Goal: Task Accomplishment & Management: Complete application form

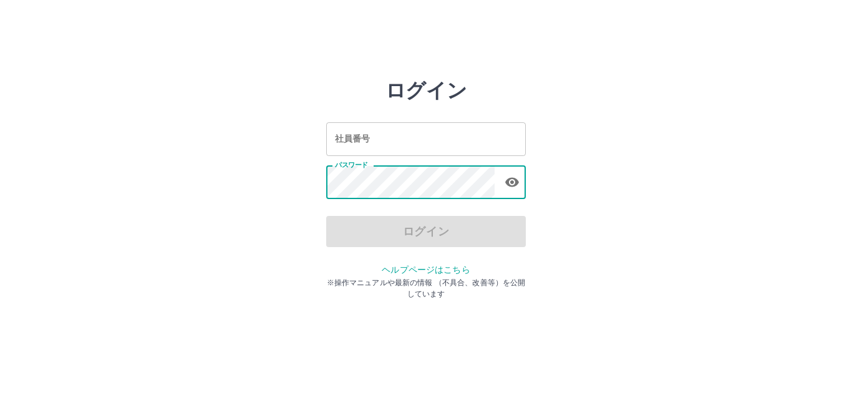
click at [402, 145] on input "社員番号" at bounding box center [426, 138] width 200 height 33
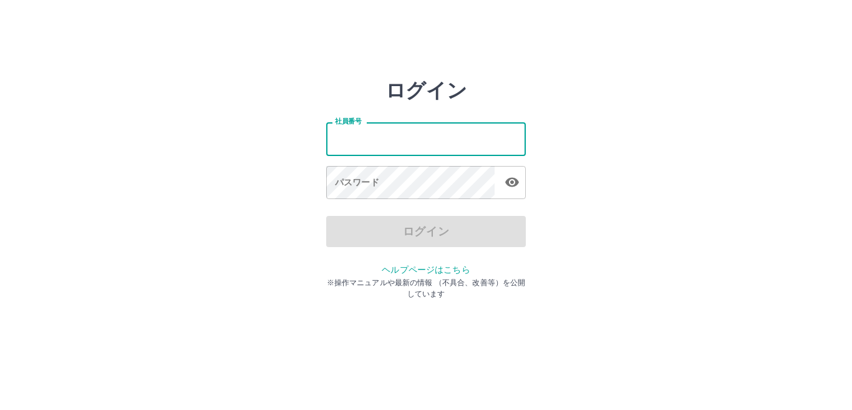
type input "*******"
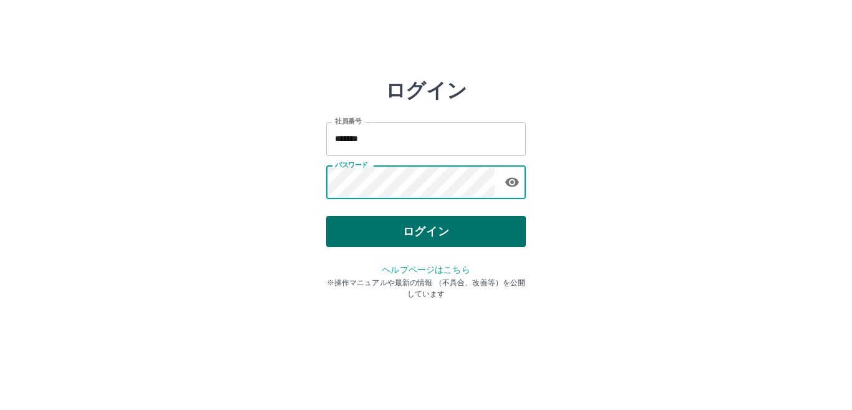
click at [415, 227] on button "ログイン" at bounding box center [426, 231] width 200 height 31
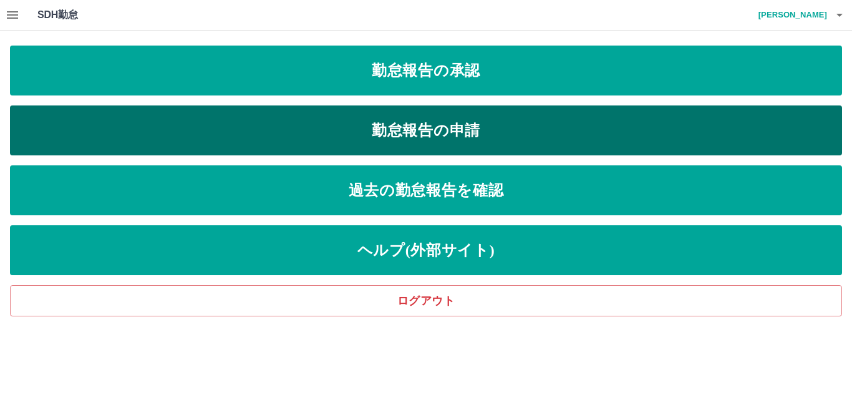
click at [468, 119] on link "勤怠報告の申請" at bounding box center [426, 130] width 833 height 50
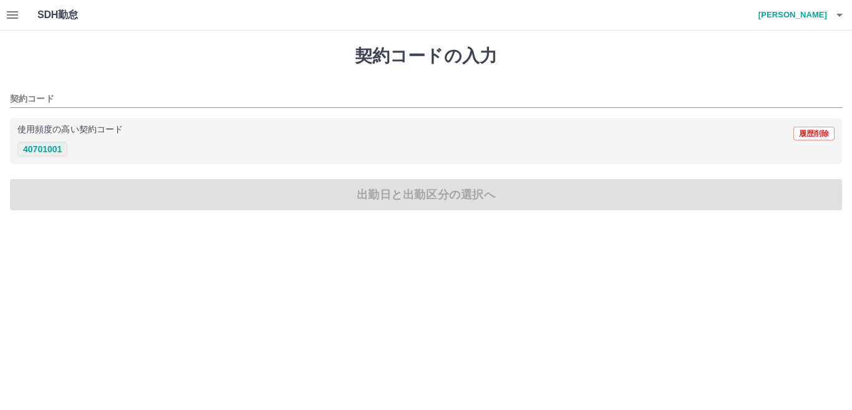
click at [57, 149] on button "40701001" at bounding box center [42, 149] width 50 height 15
type input "********"
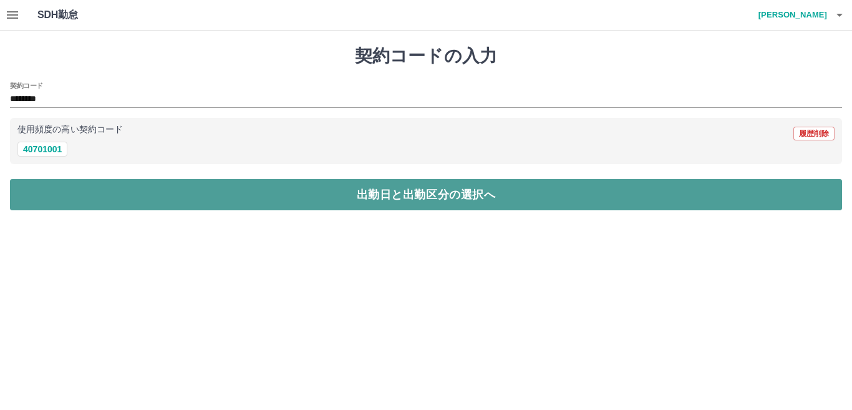
click at [52, 190] on button "出勤日と出勤区分の選択へ" at bounding box center [426, 194] width 833 height 31
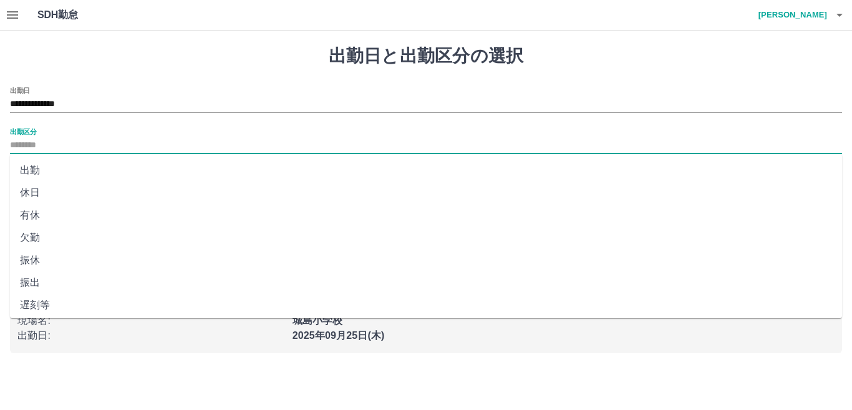
click at [39, 146] on input "出勤区分" at bounding box center [426, 146] width 833 height 16
click at [38, 164] on li "出勤" at bounding box center [426, 170] width 833 height 22
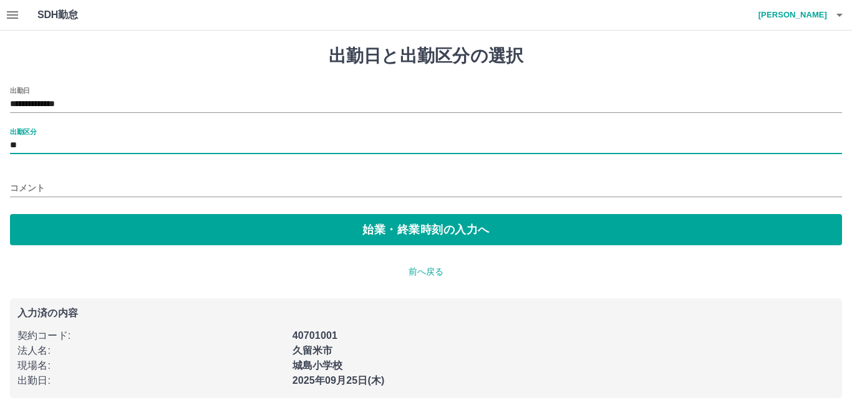
type input "**"
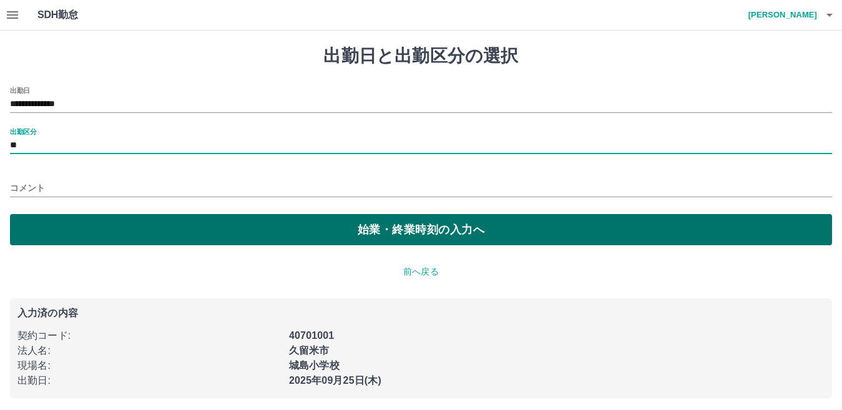
click at [40, 223] on button "始業・終業時刻の入力へ" at bounding box center [421, 229] width 822 height 31
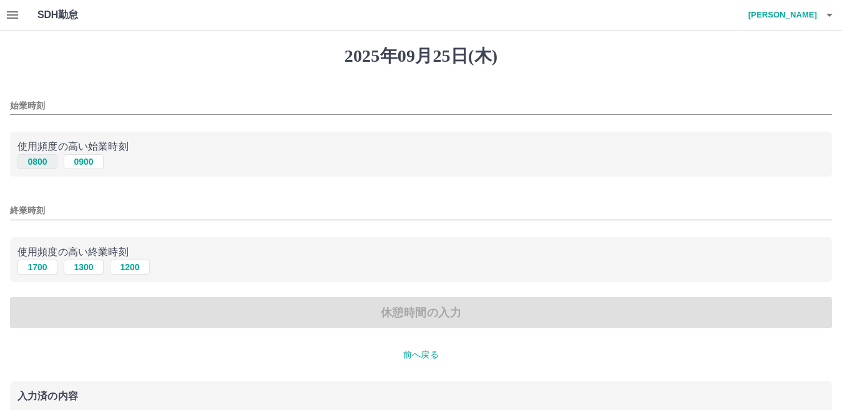
click at [36, 169] on button "0800" at bounding box center [37, 161] width 40 height 15
type input "****"
click at [38, 266] on button "1700" at bounding box center [37, 267] width 40 height 15
type input "****"
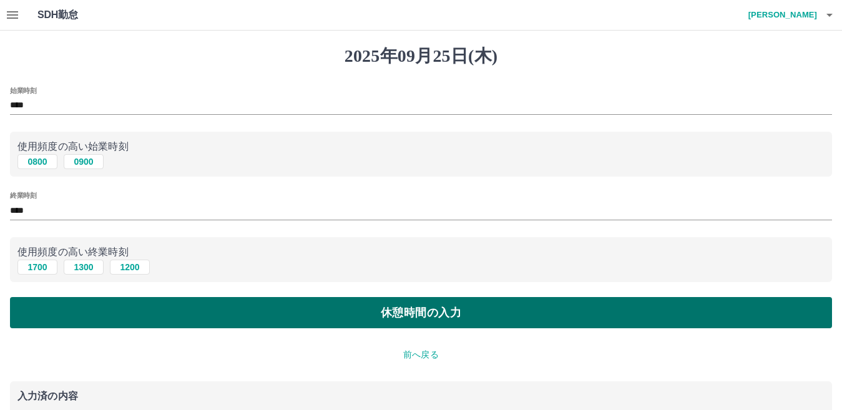
click at [215, 306] on button "休憩時間の入力" at bounding box center [421, 312] width 822 height 31
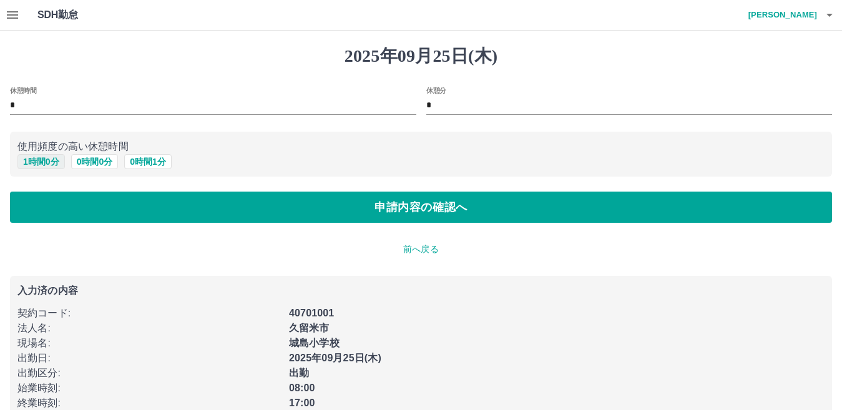
click at [54, 163] on button "1 時間 0 分" at bounding box center [40, 161] width 47 height 15
type input "*"
click at [494, 103] on input "*" at bounding box center [629, 106] width 406 height 18
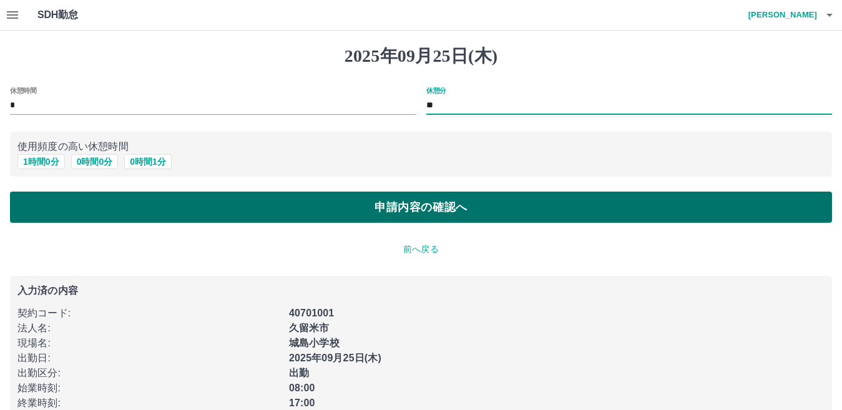
click at [333, 203] on button "申請内容の確認へ" at bounding box center [421, 207] width 822 height 31
type input "*"
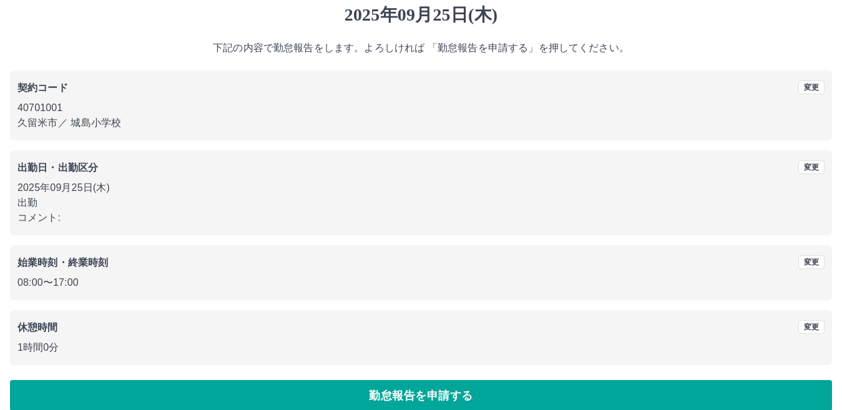
scroll to position [57, 0]
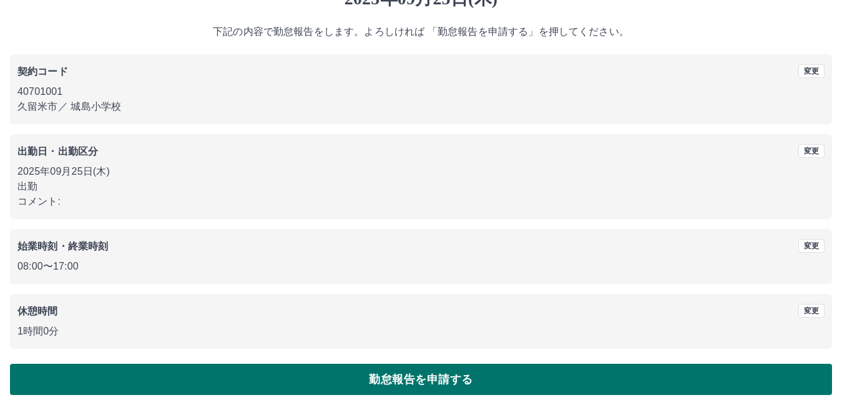
click at [605, 376] on button "勤怠報告を申請する" at bounding box center [421, 379] width 822 height 31
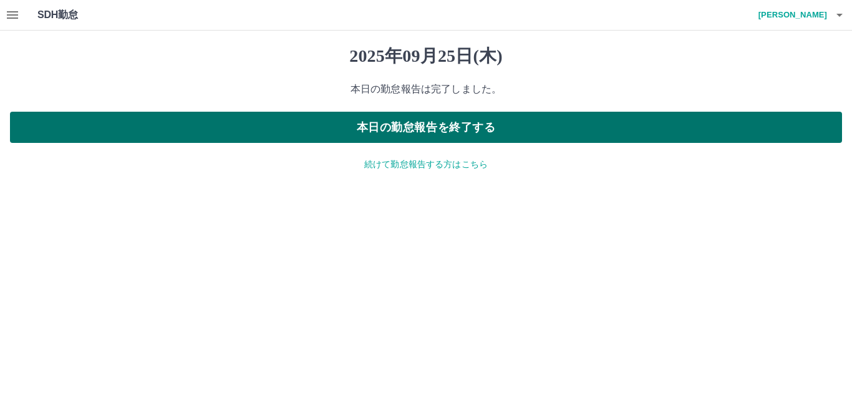
click at [504, 138] on button "本日の勤怠報告を終了する" at bounding box center [426, 127] width 833 height 31
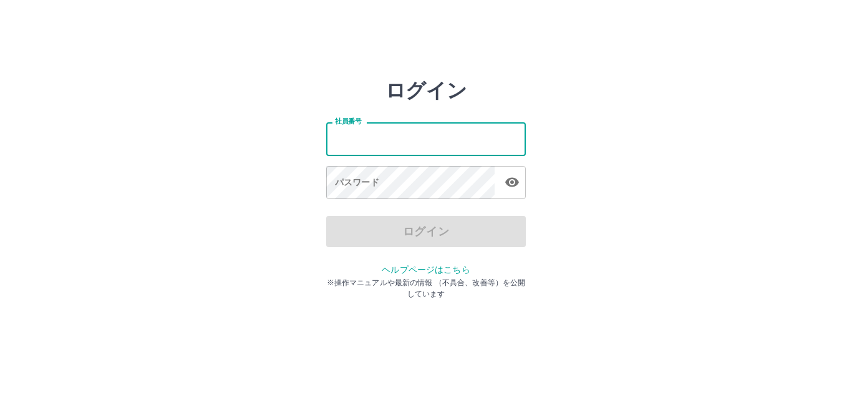
click at [469, 137] on input "社員番号" at bounding box center [426, 138] width 200 height 33
type input "*******"
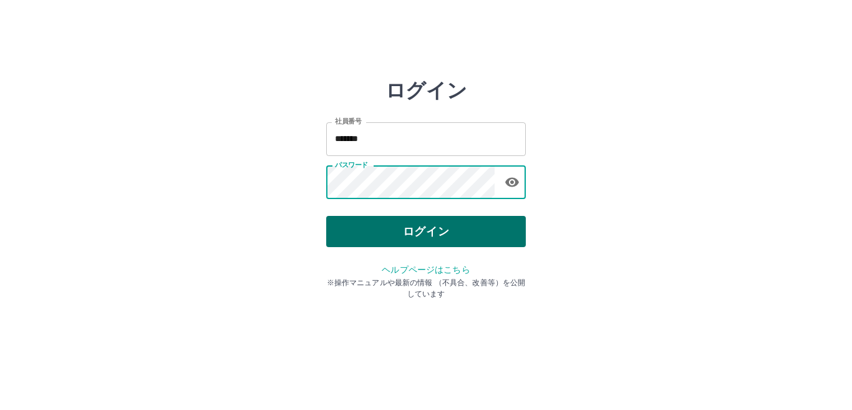
click at [427, 226] on button "ログイン" at bounding box center [426, 231] width 200 height 31
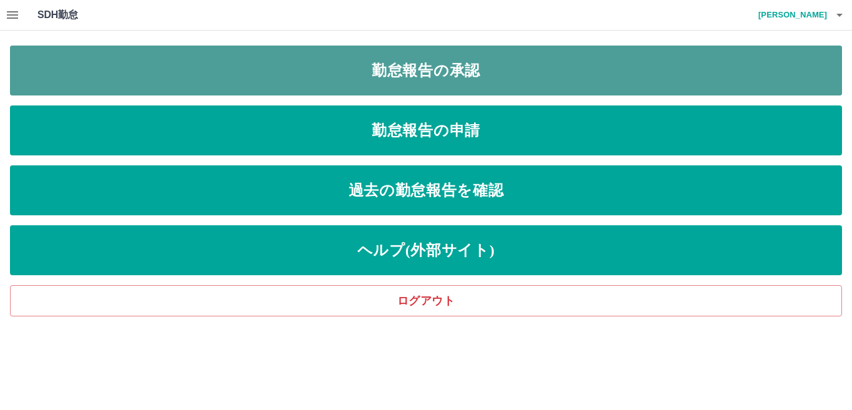
click at [464, 60] on link "勤怠報告の承認" at bounding box center [426, 71] width 833 height 50
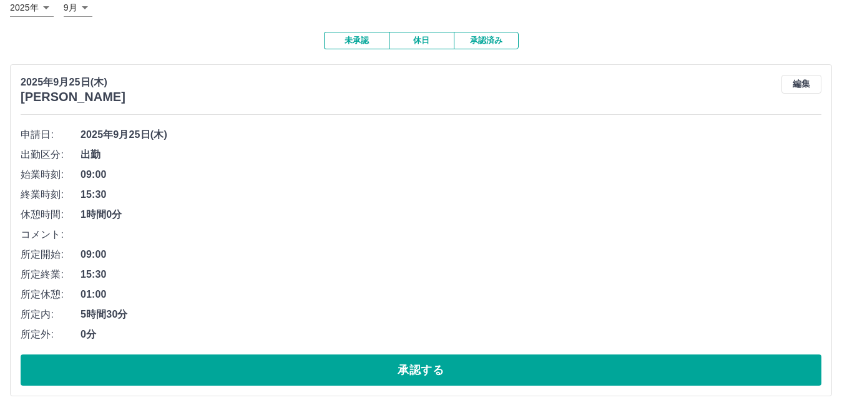
scroll to position [158, 0]
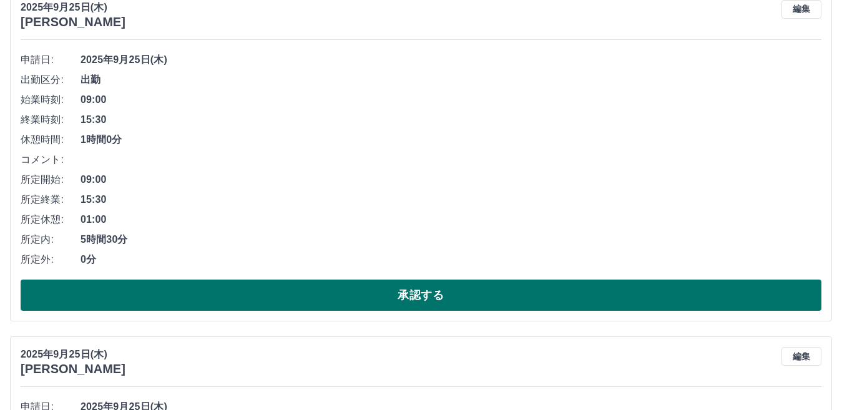
click at [499, 305] on button "承認する" at bounding box center [421, 295] width 801 height 31
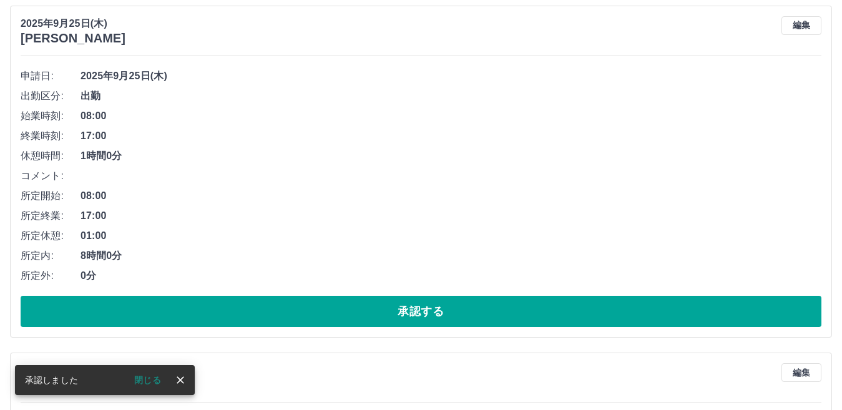
scroll to position [150, 0]
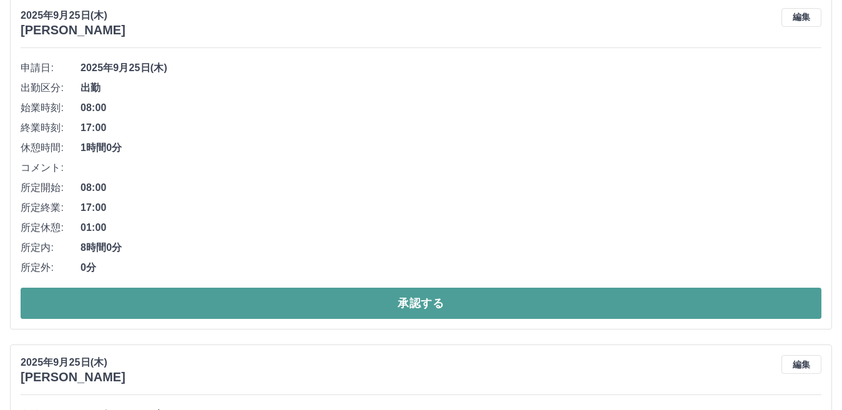
click at [549, 311] on button "承認する" at bounding box center [421, 303] width 801 height 31
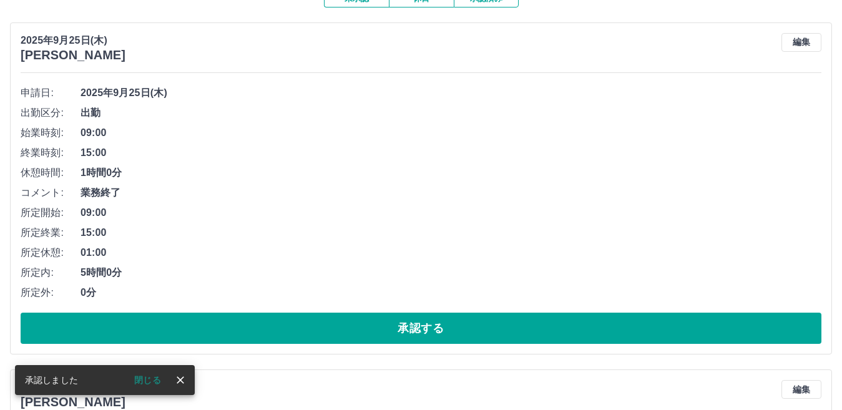
scroll to position [183, 0]
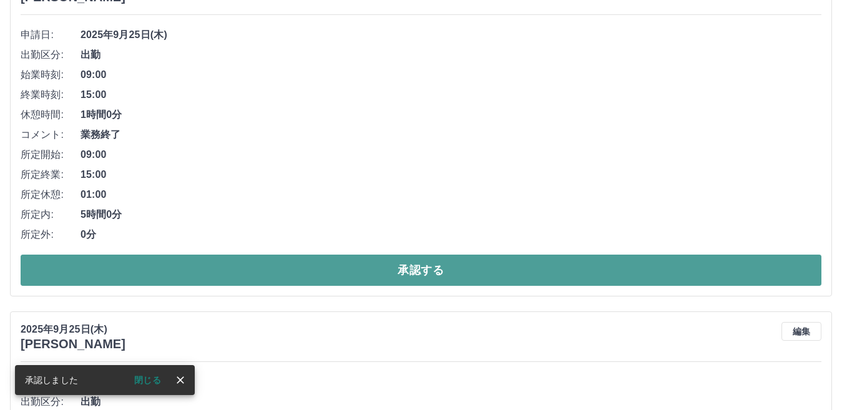
click at [478, 269] on button "承認する" at bounding box center [421, 270] width 801 height 31
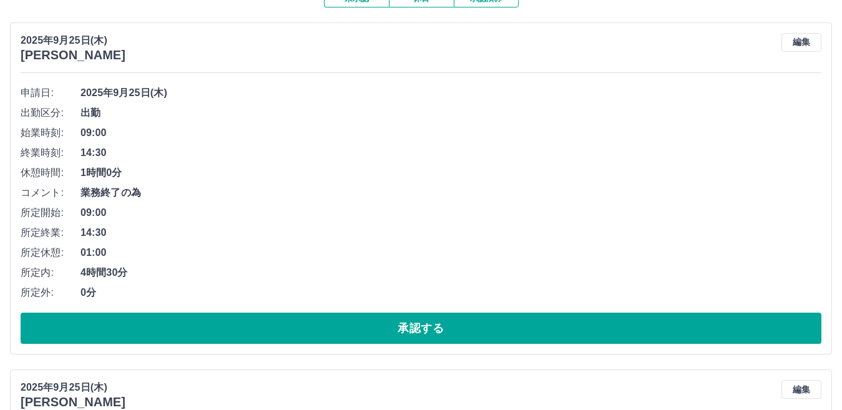
scroll to position [150, 0]
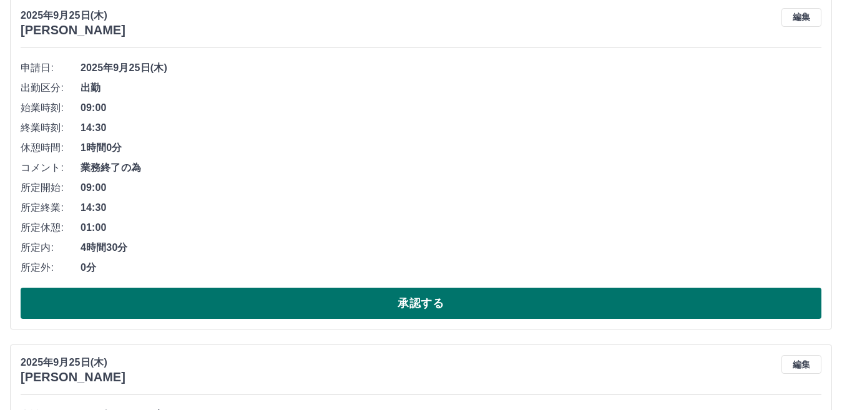
click at [535, 308] on button "承認する" at bounding box center [421, 303] width 801 height 31
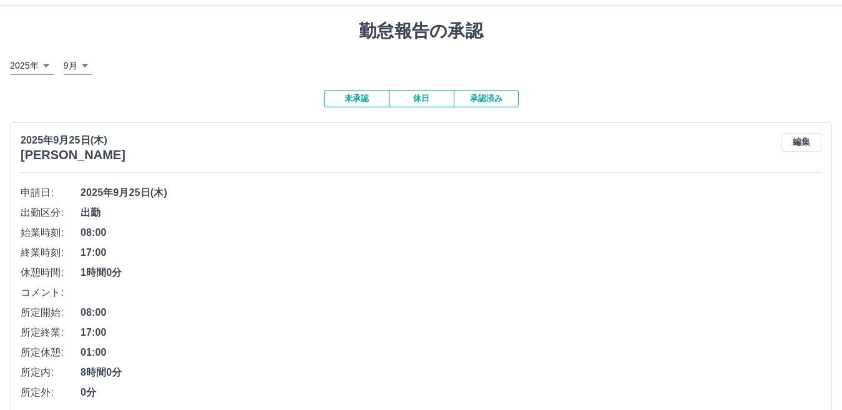
scroll to position [85, 0]
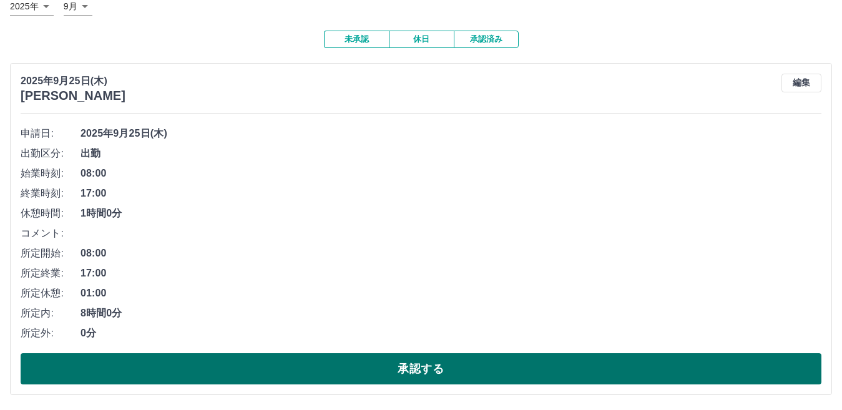
click at [580, 371] on button "承認する" at bounding box center [421, 368] width 801 height 31
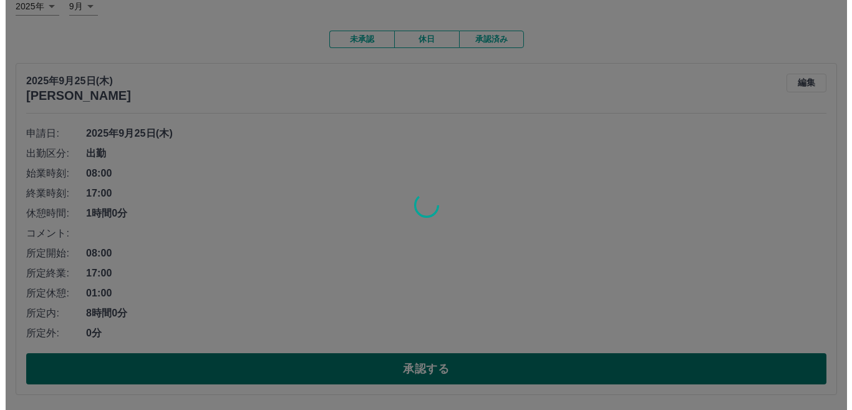
scroll to position [0, 0]
